Goal: Task Accomplishment & Management: Manage account settings

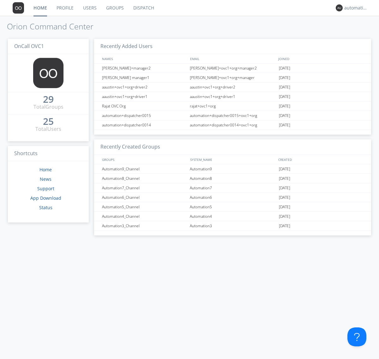
click at [114, 8] on link "Groups" at bounding box center [114, 8] width 27 height 16
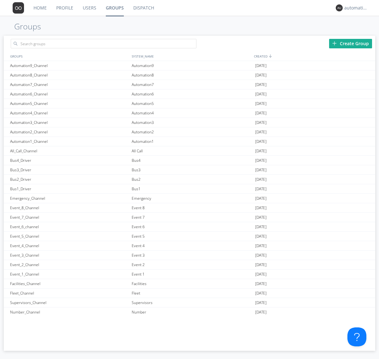
click at [351, 43] on div "Create Group" at bounding box center [350, 43] width 43 height 9
click at [114, 8] on link "Groups" at bounding box center [115, 8] width 28 height 16
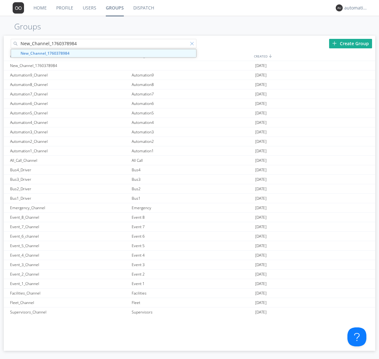
type input "New_Channel_1760378984"
click at [193, 45] on div at bounding box center [193, 45] width 6 height 6
type input "New_Channel_1760378984"
click at [69, 65] on div "New_Channel_1760378984" at bounding box center [70, 65] width 122 height 9
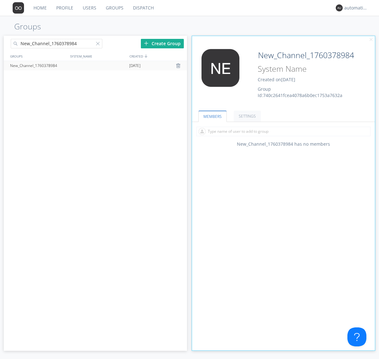
type input "System_Name_1760378984"
click at [99, 45] on div at bounding box center [99, 45] width 6 height 6
type input "New_Channel_1760378984"
click at [38, 65] on div "New_Channel_1760378984" at bounding box center [38, 65] width 59 height 9
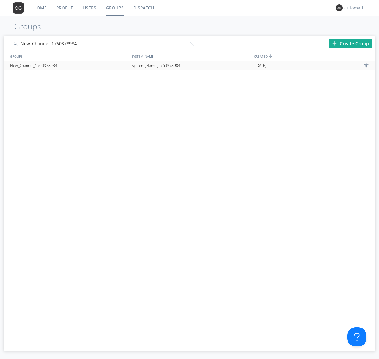
click at [193, 45] on div at bounding box center [193, 45] width 6 height 6
type input "New_Channel_1760378984"
click at [69, 65] on div "New_Channel_1760378984" at bounding box center [70, 65] width 122 height 9
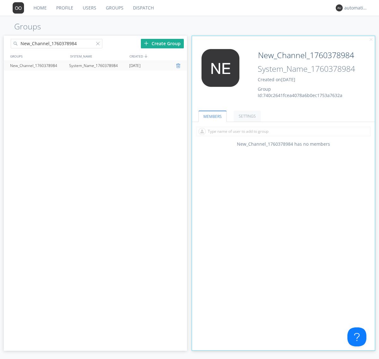
click at [179, 66] on div at bounding box center [179, 65] width 6 height 5
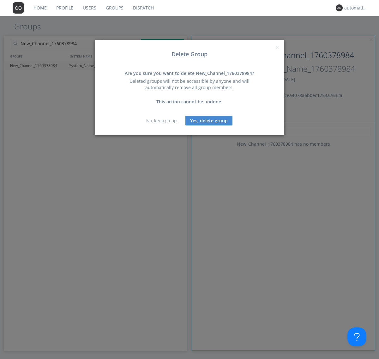
click at [209, 120] on button "Yes, delete group" at bounding box center [209, 120] width 47 height 9
